Goal: Book appointment/travel/reservation

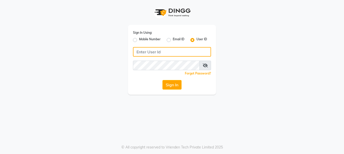
click at [145, 49] on input "Username" at bounding box center [172, 52] width 78 height 10
type input "[PERSON_NAME]@123"
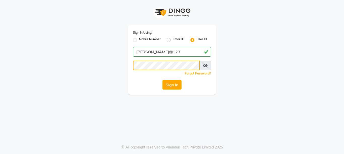
click at [162, 80] on button "Sign In" at bounding box center [171, 85] width 19 height 10
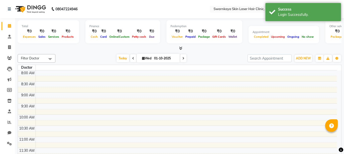
select select "en"
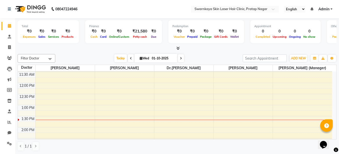
scroll to position [30, 0]
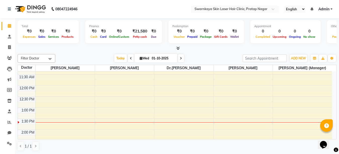
click at [333, 70] on div "Doctor [PERSON_NAME] [PERSON_NAME] Dr.[PERSON_NAME] [PERSON_NAME] [PERSON_NAME]…" at bounding box center [177, 68] width 319 height 7
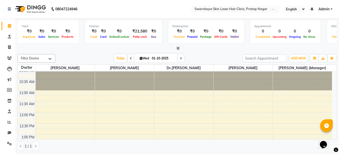
scroll to position [0, 0]
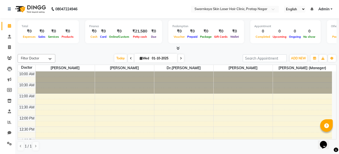
click at [130, 58] on icon at bounding box center [131, 58] width 2 height 3
type input "30-09-2025"
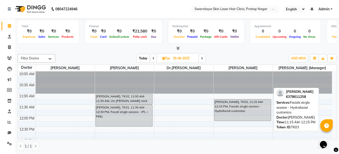
click at [224, 110] on div "[PERSON_NAME], TK03, 11:15 AM-12:15 PM, Facials single session - Hydrafacial cu…" at bounding box center [243, 109] width 57 height 21
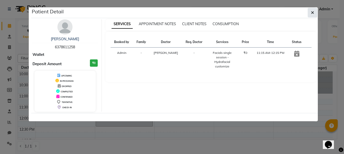
click at [312, 13] on icon "button" at bounding box center [312, 13] width 3 height 4
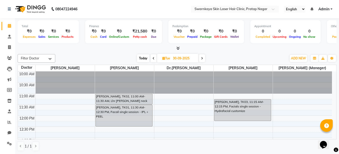
click at [168, 57] on span "Tue" at bounding box center [166, 58] width 10 height 4
select select "9"
select select "2025"
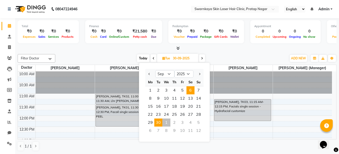
click at [190, 90] on span "6" at bounding box center [191, 90] width 8 height 8
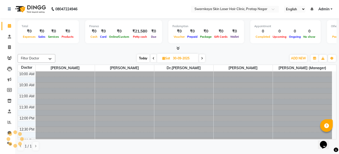
type input "[DATE]"
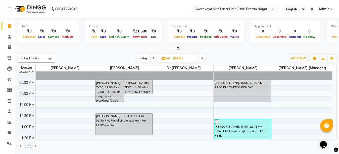
scroll to position [6, 0]
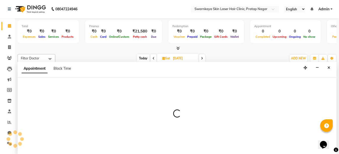
select select "83970"
select select "tentative"
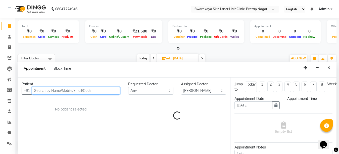
select select "720"
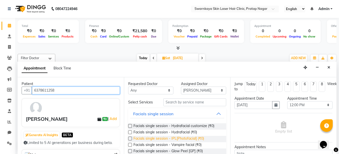
type input "6378611258"
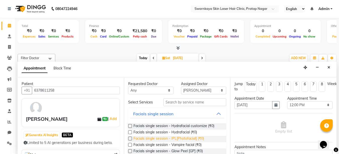
click at [182, 138] on span "Facials single session - IPL[Photofacial] (₹0)" at bounding box center [169, 139] width 71 height 6
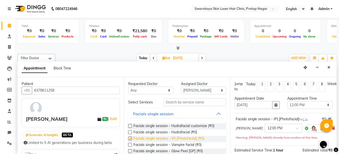
checkbox input "false"
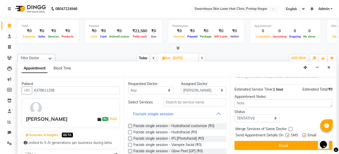
scroll to position [65, 0]
click at [304, 133] on label at bounding box center [305, 135] width 4 height 4
click at [304, 134] on input "checkbox" at bounding box center [304, 135] width 3 height 3
checkbox input "false"
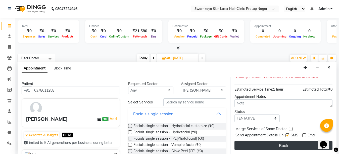
click at [294, 142] on button "Book" at bounding box center [284, 145] width 98 height 9
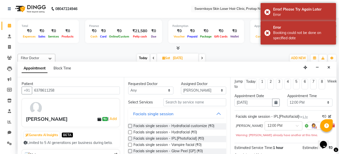
scroll to position [0, 0]
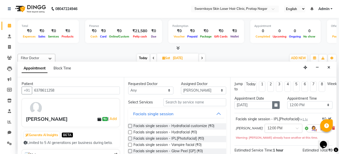
click at [275, 105] on icon "button" at bounding box center [276, 105] width 3 height 4
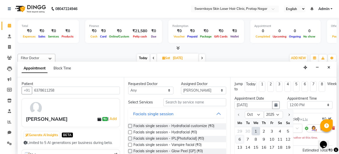
click at [240, 139] on div "6" at bounding box center [240, 139] width 8 height 8
type input "[DATE]"
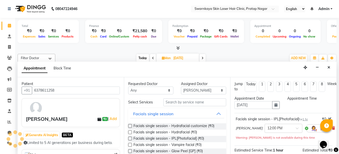
select select "720"
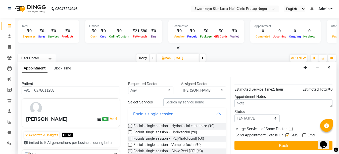
scroll to position [60, 0]
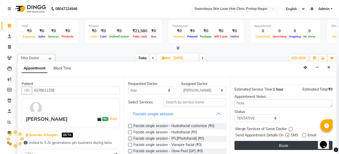
click at [300, 141] on button "Book" at bounding box center [284, 145] width 98 height 9
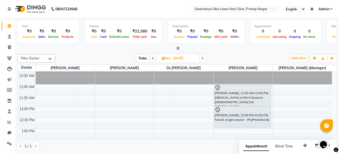
scroll to position [8, 0]
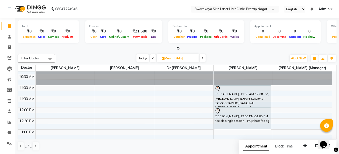
click at [144, 57] on span "Today" at bounding box center [143, 58] width 13 height 8
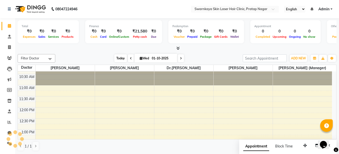
scroll to position [89, 0]
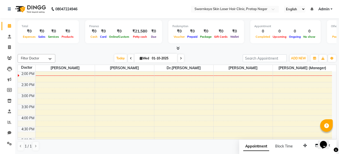
click at [130, 57] on icon at bounding box center [131, 58] width 2 height 3
type input "30-09-2025"
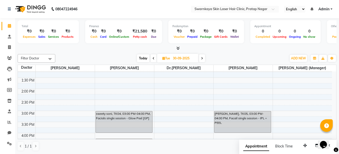
scroll to position [69, 0]
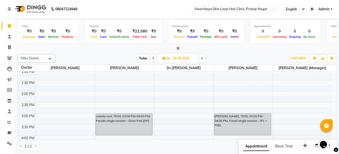
click at [334, 73] on div "10:00 AM 10:30 AM 11:00 AM 11:30 AM 12:00 PM 12:30 PM 1:00 PM 1:30 PM 2:00 PM 2…" at bounding box center [177, 105] width 319 height 68
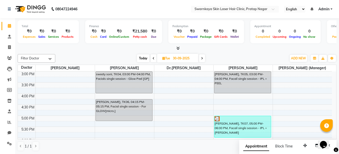
scroll to position [101, 0]
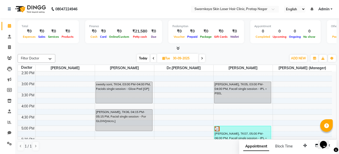
click at [167, 59] on span "Tue" at bounding box center [166, 58] width 10 height 4
select select "9"
select select "2025"
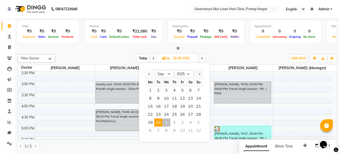
click at [158, 130] on div "7" at bounding box center [158, 131] width 8 height 8
type input "[DATE]"
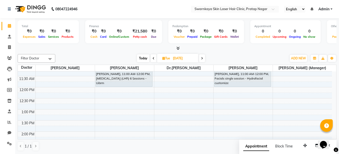
scroll to position [18, 0]
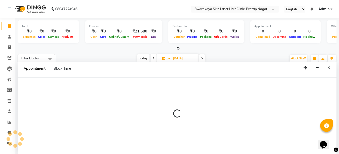
select select "83968"
select select "tentative"
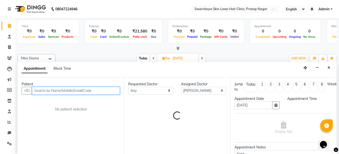
select select "720"
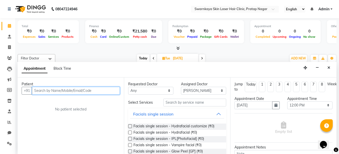
scroll to position [0, 0]
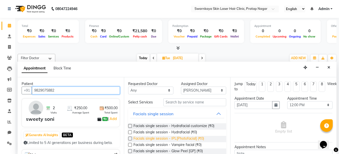
type input "9829075882"
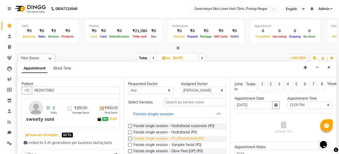
click at [178, 138] on span "Facials single session - IPL[Photofacial] (₹0)" at bounding box center [169, 139] width 71 height 6
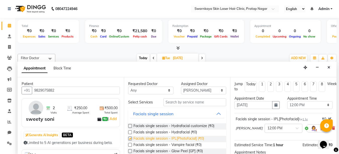
checkbox input "false"
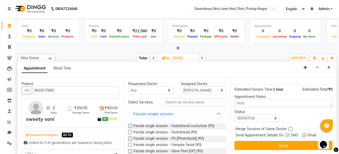
click at [304, 133] on label at bounding box center [305, 135] width 4 height 4
click at [304, 134] on input "checkbox" at bounding box center [304, 135] width 3 height 3
click at [304, 133] on label at bounding box center [305, 135] width 4 height 4
click at [304, 134] on input "checkbox" at bounding box center [304, 135] width 3 height 3
click at [305, 133] on label at bounding box center [305, 135] width 4 height 4
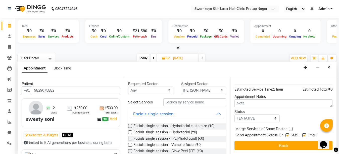
click at [305, 134] on input "checkbox" at bounding box center [304, 135] width 3 height 3
checkbox input "false"
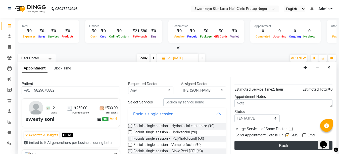
click at [286, 141] on button "Book" at bounding box center [284, 145] width 98 height 9
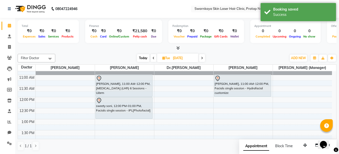
scroll to position [0, 0]
click at [144, 58] on span "Today" at bounding box center [143, 58] width 13 height 8
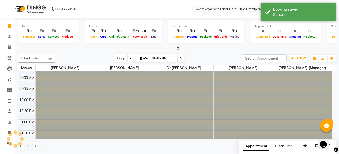
scroll to position [89, 0]
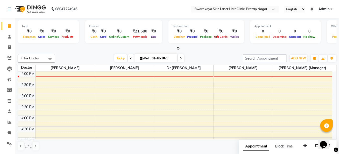
click at [130, 58] on icon at bounding box center [131, 58] width 2 height 3
type input "30-09-2025"
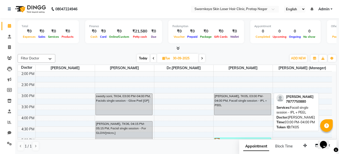
click at [245, 100] on div "[PERSON_NAME], TK05, 03:00 PM-04:00 PM, Facail single session - IPL + PEEL" at bounding box center [243, 104] width 57 height 21
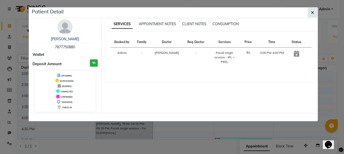
click at [309, 13] on button "button" at bounding box center [312, 13] width 10 height 10
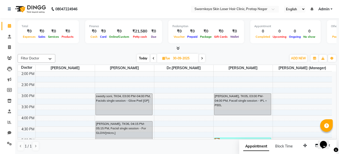
click at [167, 59] on span "Tue" at bounding box center [166, 58] width 10 height 4
select select "9"
select select "2025"
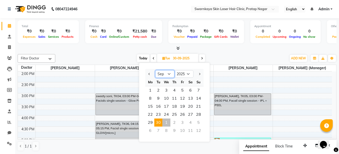
click at [169, 74] on select "Jan Feb Mar Apr May Jun [DATE] Aug Sep Oct Nov Dec" at bounding box center [164, 74] width 19 height 8
select select "10"
click at [155, 70] on select "Jan Feb Mar Apr May Jun [DATE] Aug Sep Oct Nov Dec" at bounding box center [164, 74] width 19 height 8
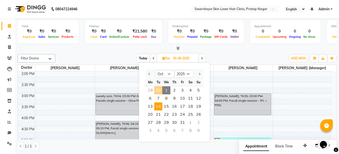
click at [157, 104] on span "14" at bounding box center [158, 106] width 8 height 8
type input "[DATE]"
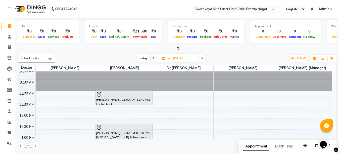
scroll to position [0, 0]
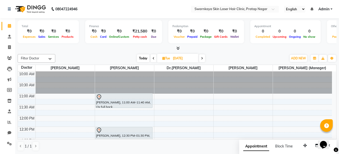
select select "83970"
select select "tentative"
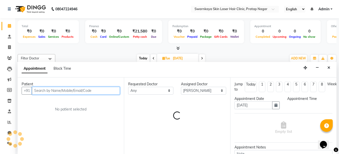
select select "660"
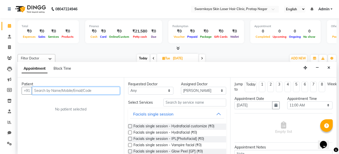
scroll to position [0, 0]
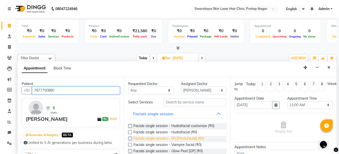
type input "7877750880"
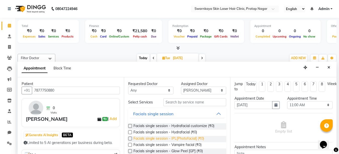
click at [183, 137] on span "Facials single session - IPL[Photofacial] (₹0)" at bounding box center [169, 139] width 71 height 6
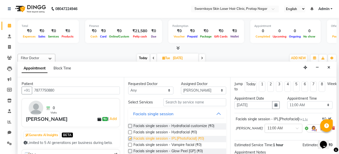
checkbox input "false"
click at [332, 136] on div "Opens Chat This icon Opens the chat window." at bounding box center [326, 136] width 12 height 0
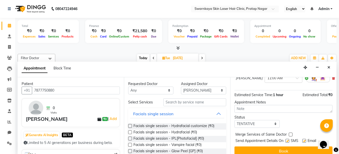
scroll to position [60, 0]
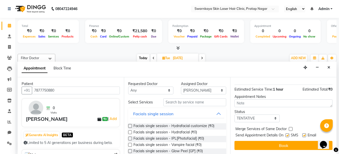
drag, startPoint x: 335, startPoint y: 142, endPoint x: 14, endPoint y: 8, distance: 347.9
click at [304, 133] on label at bounding box center [305, 135] width 4 height 4
click at [304, 134] on input "checkbox" at bounding box center [304, 135] width 3 height 3
checkbox input "false"
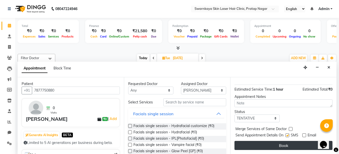
click at [291, 142] on button "Book" at bounding box center [284, 145] width 98 height 9
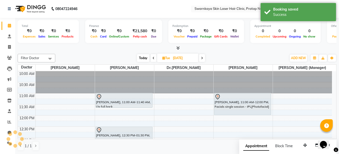
scroll to position [0, 0]
select select "83970"
select select "tentative"
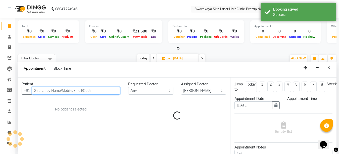
select select "660"
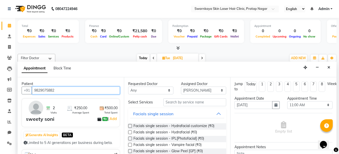
type input "9829075882"
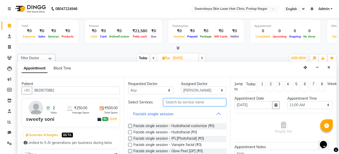
click at [183, 103] on input "text" at bounding box center [194, 102] width 63 height 8
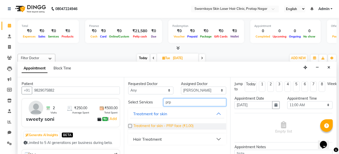
type input "prp"
click at [151, 125] on span "Treatment for skin - PRP face (₹1.00)" at bounding box center [164, 126] width 60 height 6
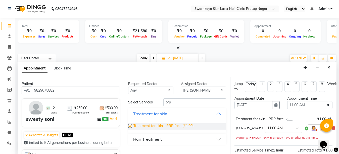
checkbox input "false"
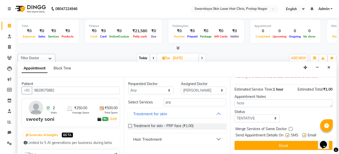
click at [304, 133] on label at bounding box center [305, 135] width 4 height 4
click at [304, 134] on input "checkbox" at bounding box center [304, 135] width 3 height 3
checkbox input "false"
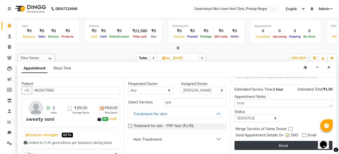
click at [286, 142] on button "Book" at bounding box center [284, 145] width 98 height 9
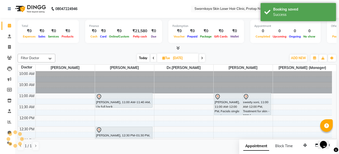
scroll to position [0, 0]
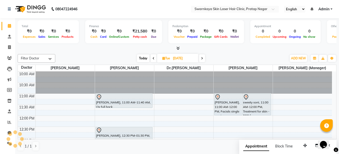
click at [144, 57] on span "Today" at bounding box center [143, 58] width 13 height 8
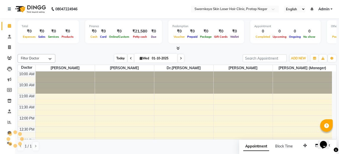
scroll to position [89, 0]
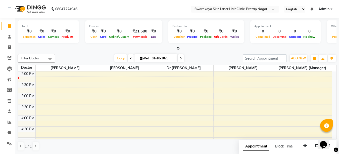
click at [130, 58] on icon at bounding box center [131, 58] width 2 height 3
type input "30-09-2025"
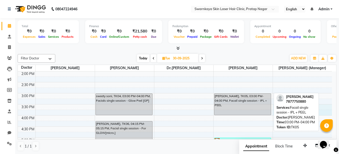
drag, startPoint x: 276, startPoint y: 109, endPoint x: 226, endPoint y: 101, distance: 50.9
click at [254, 113] on div "10:00 AM 10:30 AM 11:00 AM 11:30 AM 12:00 PM 12:30 PM 1:00 PM 1:30 PM 2:00 PM 2…" at bounding box center [175, 104] width 314 height 243
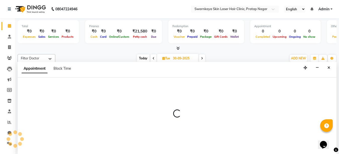
select select "83971"
select select "tentative"
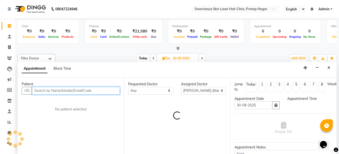
select select "930"
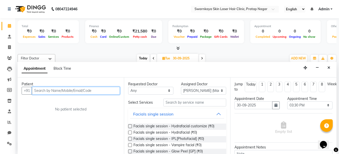
scroll to position [0, 0]
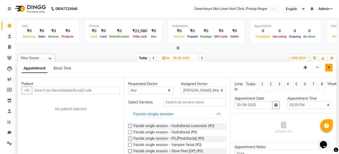
click at [329, 67] on icon "Close" at bounding box center [329, 68] width 3 height 4
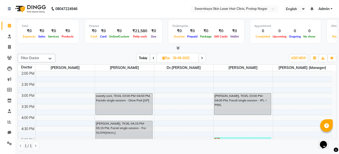
click at [203, 58] on icon at bounding box center [202, 58] width 2 height 3
type input "01-10-2025"
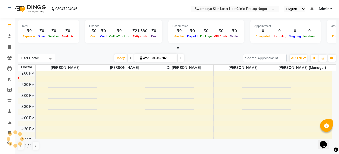
scroll to position [89, 0]
click at [143, 57] on span "Wed" at bounding box center [145, 58] width 12 height 4
select select "10"
select select "2025"
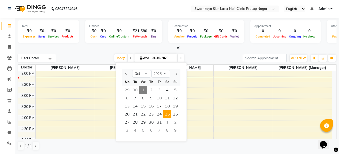
click at [167, 113] on span "25" at bounding box center [167, 114] width 8 height 8
type input "[DATE]"
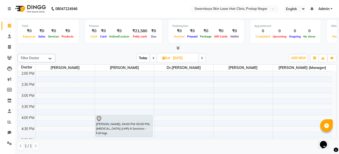
click at [218, 117] on div "10:00 AM 10:30 AM 11:00 AM 11:30 AM 12:00 PM 12:30 PM 1:00 PM 1:30 PM 2:00 PM 2…" at bounding box center [175, 103] width 314 height 243
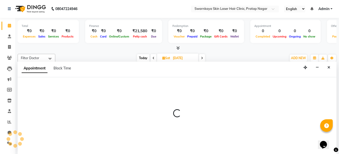
select select "83970"
select select "960"
select select "tentative"
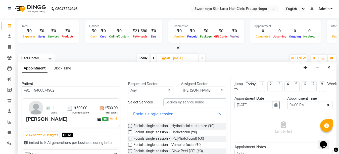
type input "9460574902"
click at [190, 112] on button "Facials single session" at bounding box center [177, 113] width 94 height 9
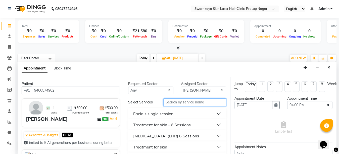
click at [182, 100] on input "text" at bounding box center [194, 102] width 63 height 8
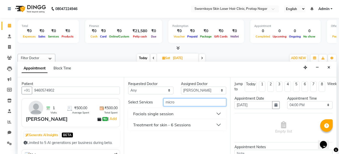
type input "micro"
click at [219, 113] on button "Facials single session" at bounding box center [177, 113] width 94 height 9
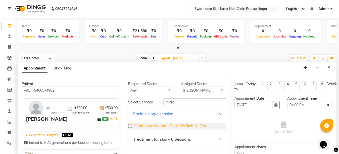
click at [161, 126] on span "Facial single session - For GLOW[micro.] (₹0)" at bounding box center [170, 126] width 72 height 6
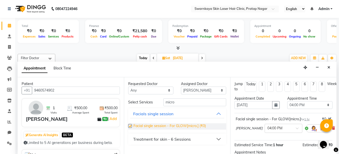
checkbox input "false"
click at [332, 136] on div "Opens Chat This icon Opens the chat window." at bounding box center [326, 136] width 12 height 0
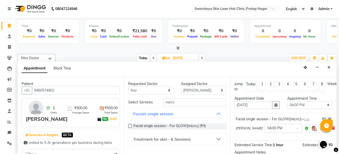
click at [332, 136] on div "Opens Chat This icon Opens the chat window." at bounding box center [326, 136] width 12 height 0
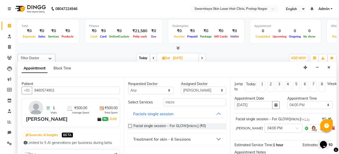
drag, startPoint x: 334, startPoint y: 139, endPoint x: 335, endPoint y: 142, distance: 3.1
click at [334, 142] on html "Opens Chat This icon Opens the chat window." at bounding box center [326, 141] width 16 height 15
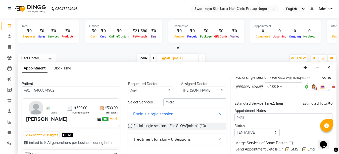
scroll to position [60, 0]
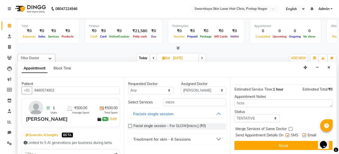
click at [304, 133] on label at bounding box center [305, 135] width 4 height 4
click at [304, 134] on input "checkbox" at bounding box center [304, 135] width 3 height 3
checkbox input "false"
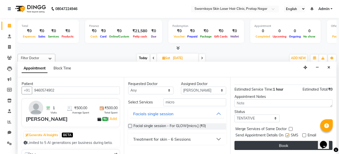
click at [295, 141] on button "Book" at bounding box center [284, 145] width 98 height 9
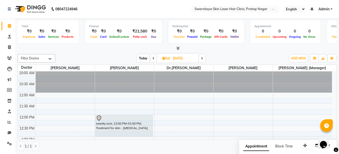
scroll to position [0, 0]
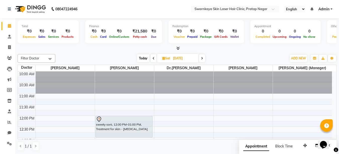
click at [142, 58] on span "Today" at bounding box center [143, 58] width 13 height 8
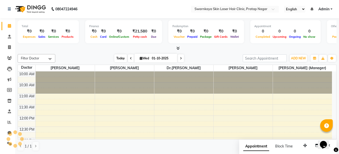
scroll to position [89, 0]
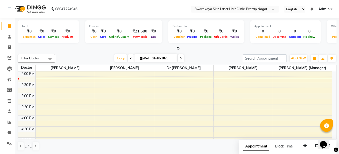
click at [130, 57] on icon at bounding box center [131, 58] width 2 height 3
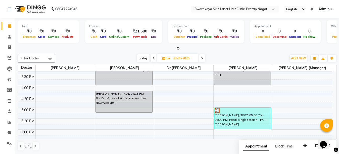
scroll to position [129, 0]
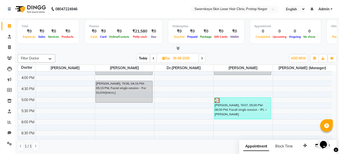
click at [204, 58] on span at bounding box center [202, 58] width 6 height 8
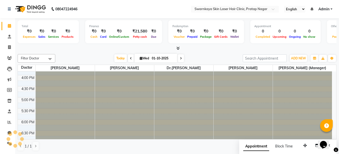
scroll to position [0, 0]
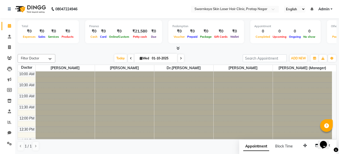
click at [180, 58] on icon at bounding box center [181, 58] width 2 height 3
type input "02-10-2025"
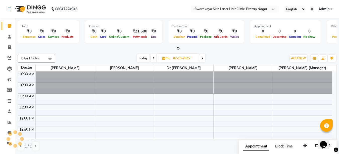
scroll to position [89, 0]
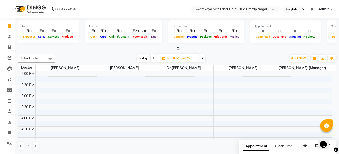
click at [168, 58] on span "Thu" at bounding box center [166, 58] width 11 height 4
select select "10"
select select "2025"
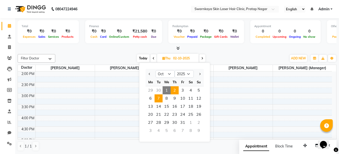
click at [158, 97] on span "7" at bounding box center [159, 98] width 8 height 8
type input "[DATE]"
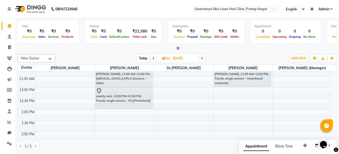
scroll to position [18, 0]
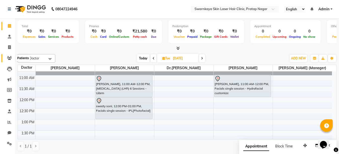
click at [9, 56] on icon at bounding box center [9, 58] width 5 height 4
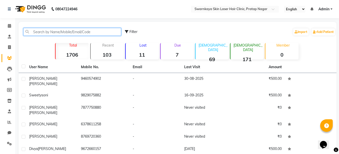
click at [38, 32] on input "text" at bounding box center [72, 32] width 98 height 8
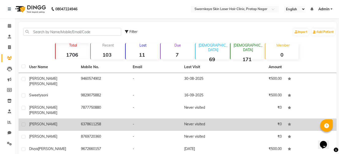
click at [48, 122] on span "[PERSON_NAME]" at bounding box center [43, 124] width 28 height 5
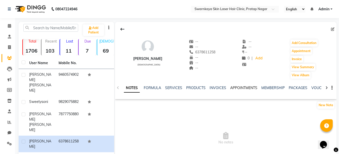
click at [241, 87] on link "APPOINTMENTS" at bounding box center [243, 88] width 27 height 5
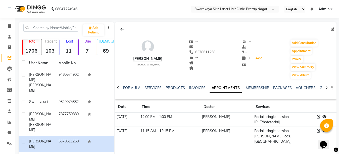
click at [242, 106] on th "Doctor" at bounding box center [227, 107] width 52 height 12
click at [8, 27] on icon at bounding box center [9, 26] width 3 height 4
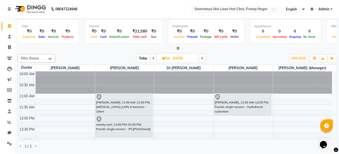
click at [153, 58] on icon at bounding box center [154, 58] width 2 height 3
type input "[DATE]"
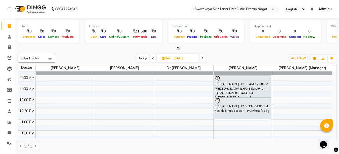
scroll to position [8, 0]
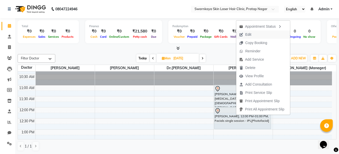
click at [249, 35] on span "Edit" at bounding box center [248, 34] width 6 height 5
select select "tentative"
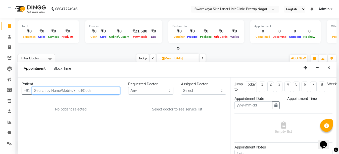
scroll to position [0, 0]
type input "[DATE]"
select select "720"
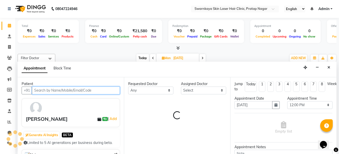
scroll to position [89, 0]
select select "83970"
select select "4288"
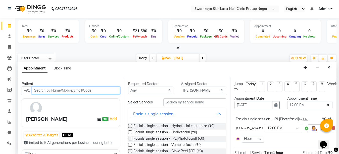
click at [49, 90] on input "text" at bounding box center [76, 91] width 88 height 8
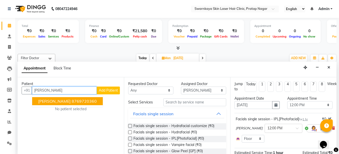
click at [52, 103] on span "[PERSON_NAME]" at bounding box center [54, 101] width 32 height 5
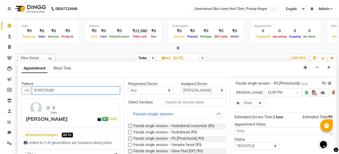
scroll to position [53, 0]
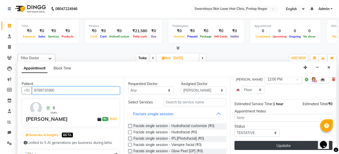
type input "8769720360"
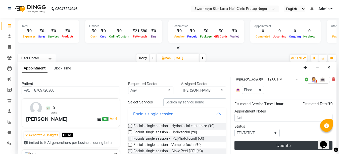
click at [294, 142] on button "Update" at bounding box center [284, 145] width 98 height 9
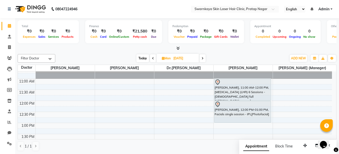
scroll to position [8, 0]
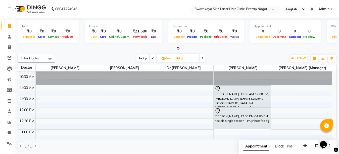
click at [167, 58] on span "Mon" at bounding box center [166, 58] width 11 height 4
select select "10"
select select "2025"
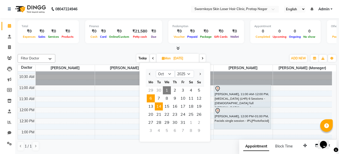
click at [159, 106] on span "14" at bounding box center [159, 106] width 8 height 8
type input "[DATE]"
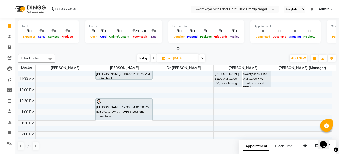
scroll to position [18, 0]
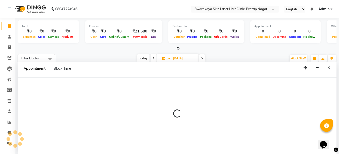
select select "83970"
select select "tentative"
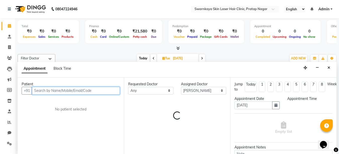
scroll to position [0, 0]
select select "720"
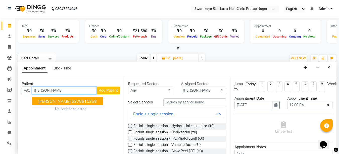
click at [74, 103] on button "[PERSON_NAME] 6378611258" at bounding box center [67, 101] width 71 height 8
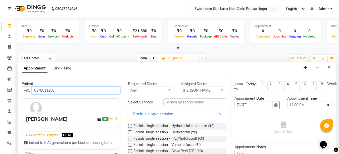
type input "6378611258"
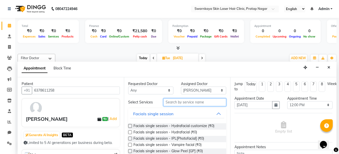
click at [164, 102] on input "text" at bounding box center [194, 102] width 63 height 8
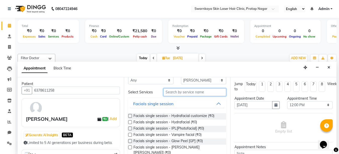
scroll to position [20, 0]
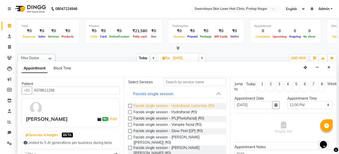
click at [201, 106] on span "Facials single session - Hydrafacial customize (₹0)" at bounding box center [174, 106] width 81 height 6
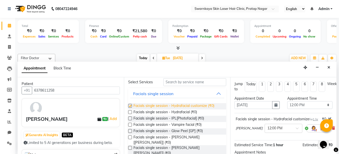
checkbox input "false"
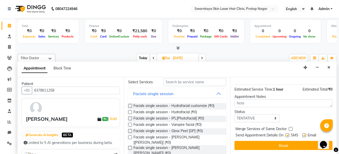
scroll to position [63, 0]
click at [304, 133] on label at bounding box center [305, 135] width 4 height 4
click at [304, 134] on input "checkbox" at bounding box center [304, 135] width 3 height 3
checkbox input "false"
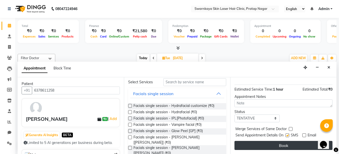
click at [295, 141] on button "Book" at bounding box center [284, 145] width 98 height 9
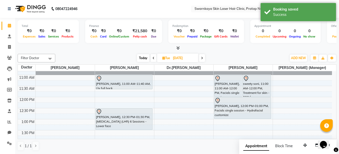
scroll to position [0, 0]
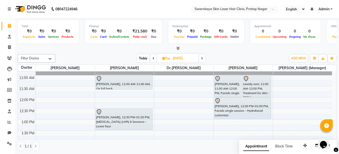
click at [153, 57] on icon at bounding box center [154, 58] width 2 height 3
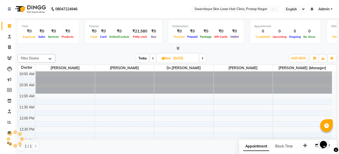
scroll to position [89, 0]
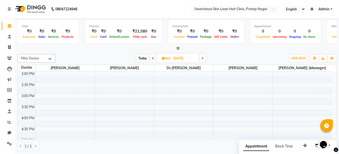
click at [142, 57] on span "Today" at bounding box center [143, 58] width 13 height 8
type input "01-10-2025"
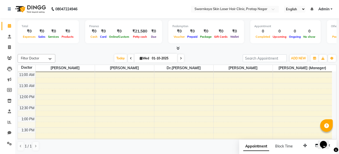
scroll to position [18, 0]
